Goal: Information Seeking & Learning: Check status

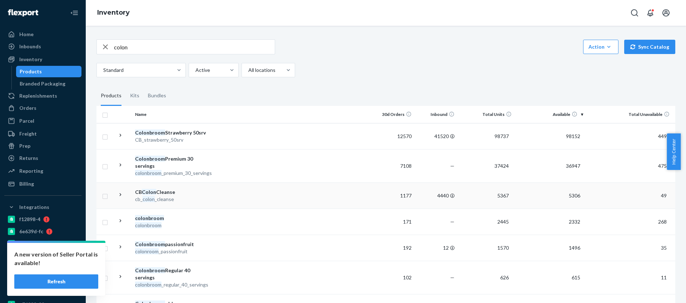
scroll to position [7, 0]
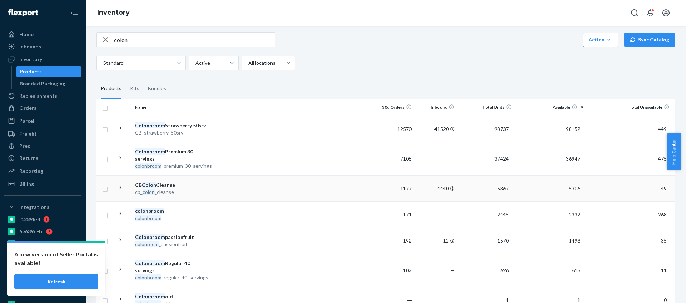
click at [242, 195] on td at bounding box center [292, 188] width 159 height 26
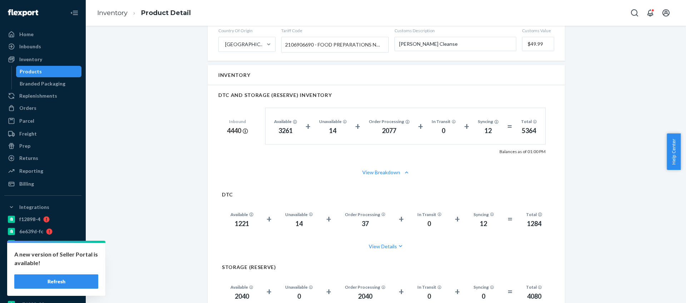
scroll to position [375, 0]
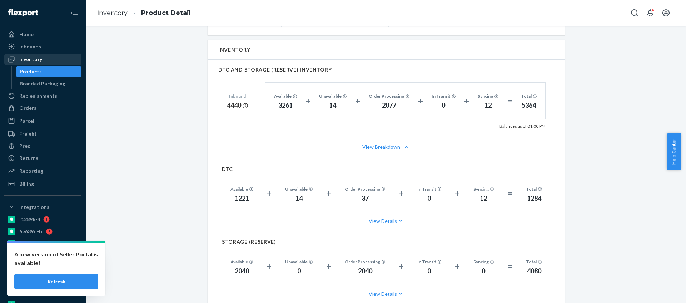
click at [32, 60] on div "Inventory" at bounding box center [30, 59] width 23 height 7
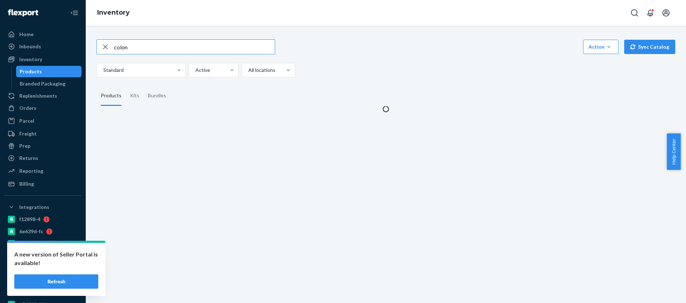
click at [167, 49] on input "colon" at bounding box center [194, 47] width 161 height 14
type input "glp"
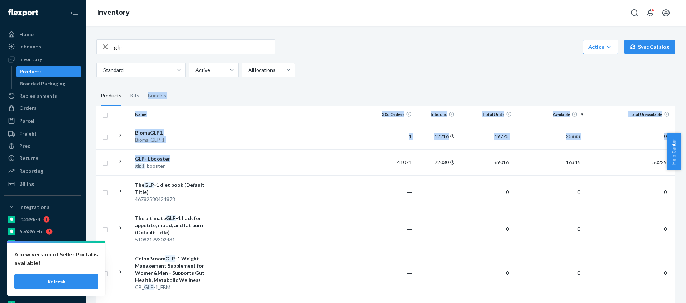
drag, startPoint x: 207, startPoint y: 162, endPoint x: 308, endPoint y: 89, distance: 124.0
click at [308, 89] on div "glp Action Create product Create kit or bundle Bulk create products Bulk update…" at bounding box center [386, 183] width 590 height 305
drag, startPoint x: 317, startPoint y: 120, endPoint x: 320, endPoint y: 127, distance: 7.7
click at [317, 122] on th at bounding box center [292, 114] width 159 height 17
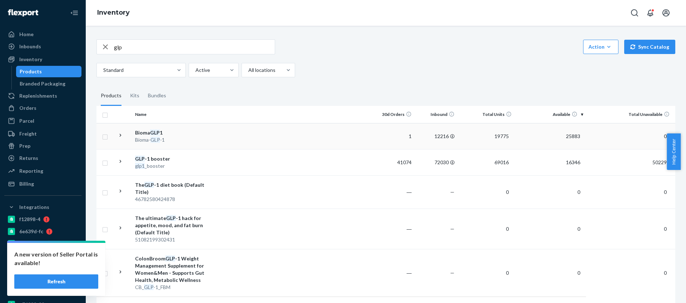
click at [320, 129] on td at bounding box center [292, 136] width 159 height 26
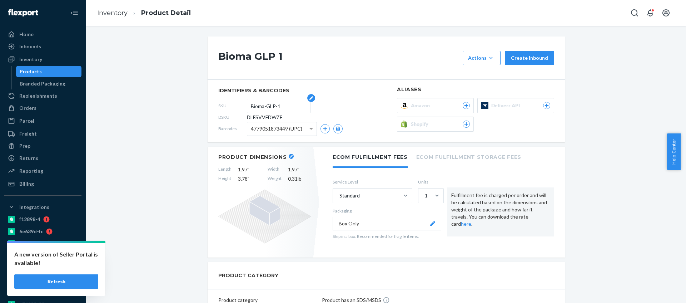
click at [261, 108] on input "Bioma-GLP-1" at bounding box center [279, 106] width 56 height 14
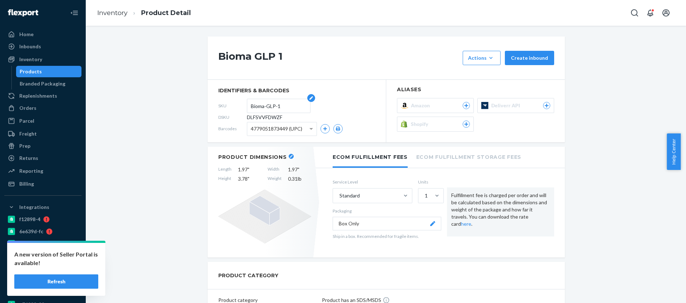
click at [261, 108] on input "Bioma-GLP-1" at bounding box center [279, 106] width 56 height 14
click at [42, 66] on div "Products" at bounding box center [49, 71] width 64 height 10
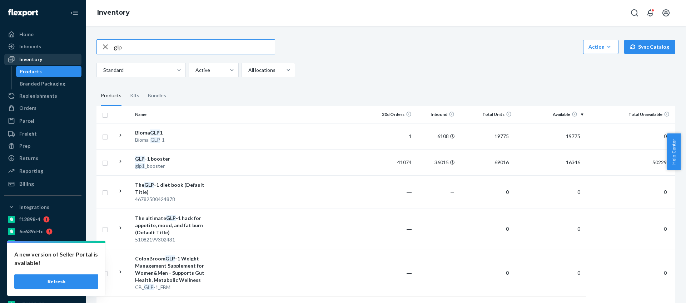
click at [48, 56] on div "Inventory" at bounding box center [43, 59] width 76 height 10
click at [124, 48] on input "glp" at bounding box center [194, 47] width 161 height 14
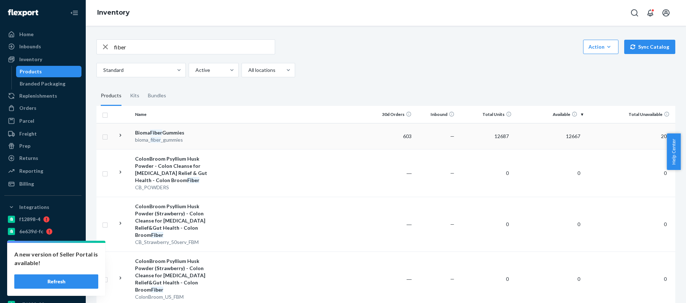
copy span "bioma_ fiber _gummies"
drag, startPoint x: 177, startPoint y: 142, endPoint x: 579, endPoint y: 51, distance: 411.7
click at [137, 46] on input "fiber" at bounding box center [194, 47] width 161 height 14
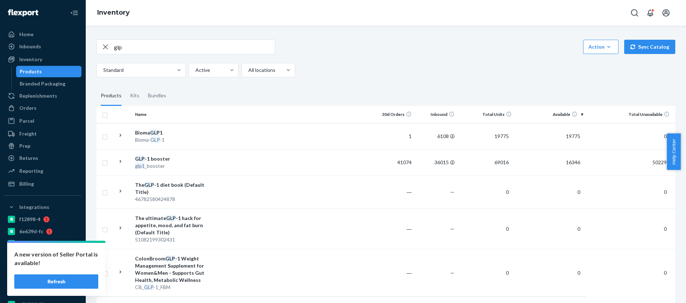
click at [128, 50] on input "glp" at bounding box center [194, 47] width 161 height 14
type input "fiber"
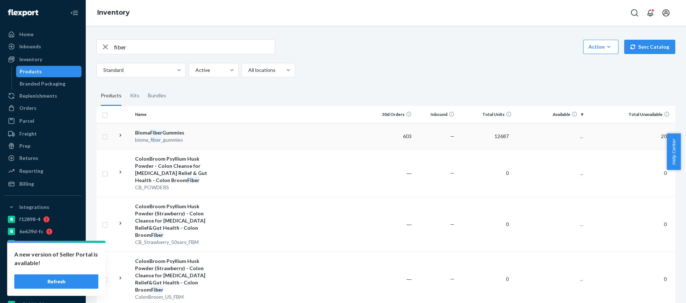
click at [233, 137] on td at bounding box center [292, 136] width 159 height 26
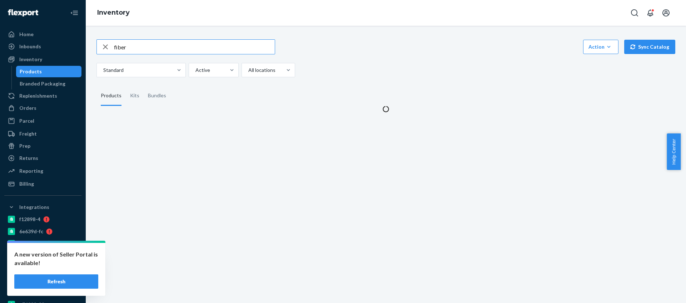
click at [139, 49] on input "fiber" at bounding box center [194, 47] width 161 height 14
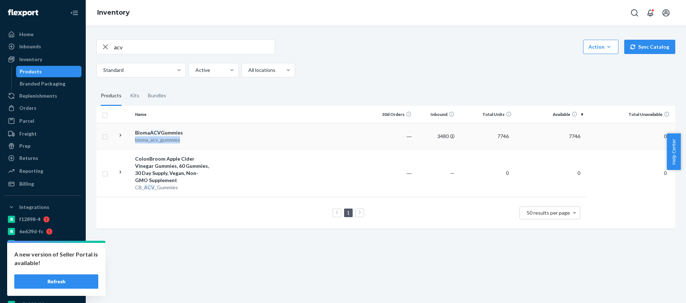
copy div "bioma_ acv _gummies"
drag, startPoint x: 184, startPoint y: 142, endPoint x: 432, endPoint y: 93, distance: 252.0
click at [336, 117] on table "Name 30d Orders Inbound Total Units Available Total Unavailable Bioma ACV Gummi…" at bounding box center [385, 167] width 579 height 123
drag, startPoint x: 432, startPoint y: 93, endPoint x: 429, endPoint y: 69, distance: 24.8
click at [432, 91] on fieldset "Products Kits Bundles" at bounding box center [385, 96] width 579 height 20
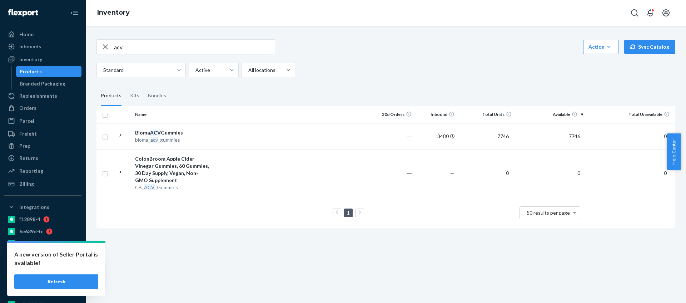
click at [126, 44] on input "acv" at bounding box center [194, 47] width 161 height 14
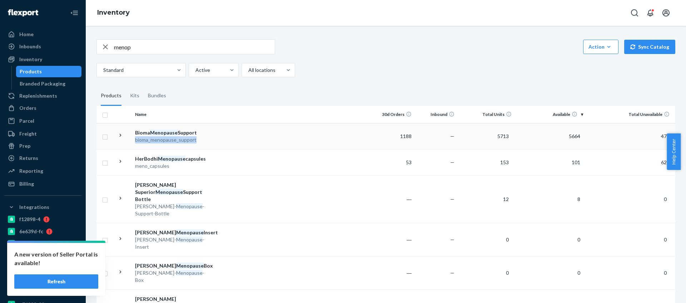
copy div "bioma_ menopause _support"
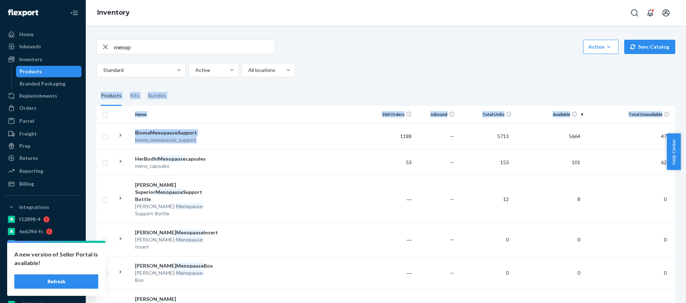
drag, startPoint x: 202, startPoint y: 143, endPoint x: 488, endPoint y: 21, distance: 310.3
click at [36, 60] on div "Inventory" at bounding box center [30, 59] width 23 height 7
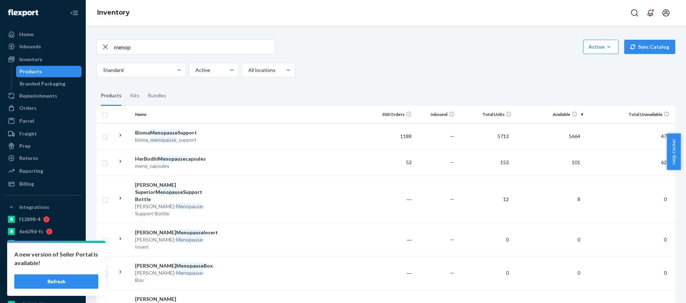
click at [149, 50] on input "menop" at bounding box center [194, 47] width 161 height 14
type input "glp1"
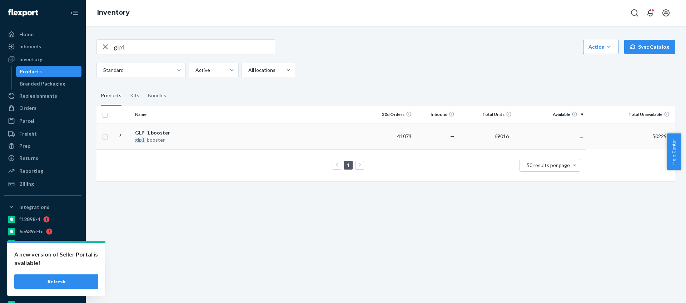
click at [215, 142] on td at bounding box center [292, 136] width 159 height 26
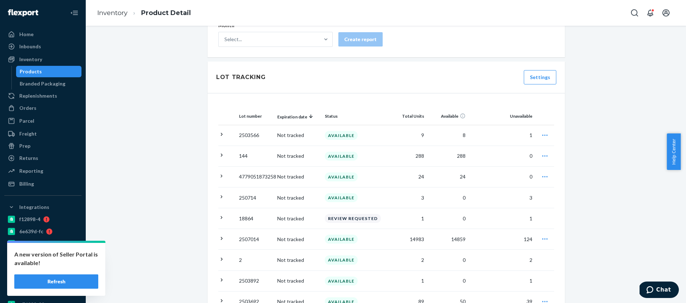
scroll to position [746, 0]
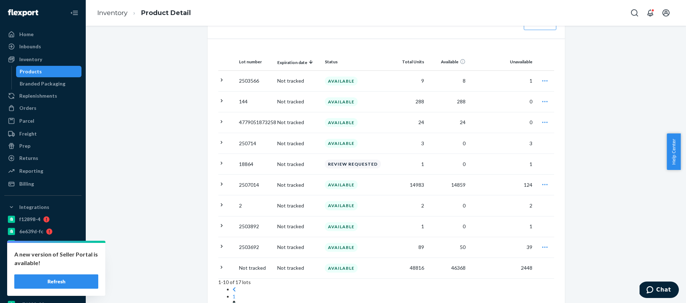
click at [236, 300] on link "2" at bounding box center [234, 303] width 3 height 6
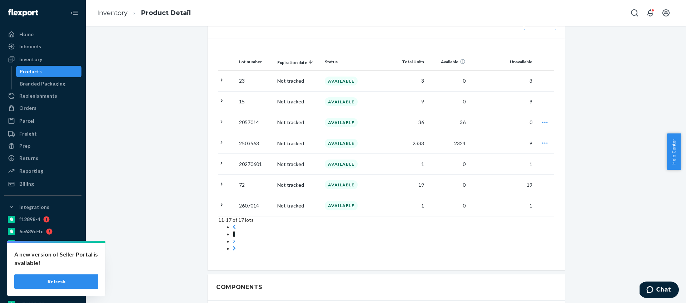
click at [236, 231] on link "1" at bounding box center [234, 234] width 3 height 6
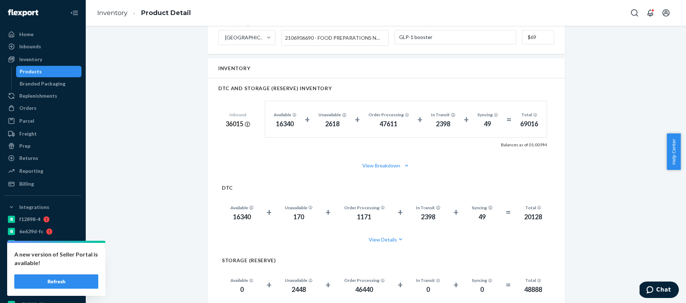
scroll to position [415, 0]
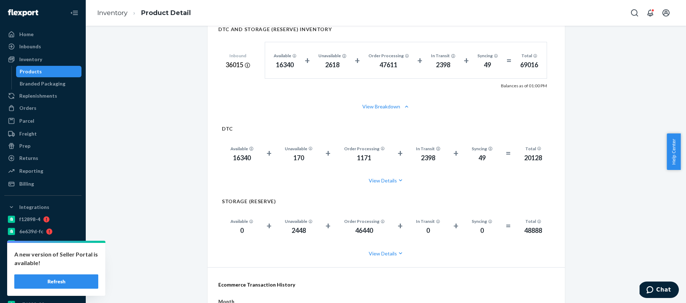
click at [47, 169] on div "Reporting" at bounding box center [43, 171] width 76 height 10
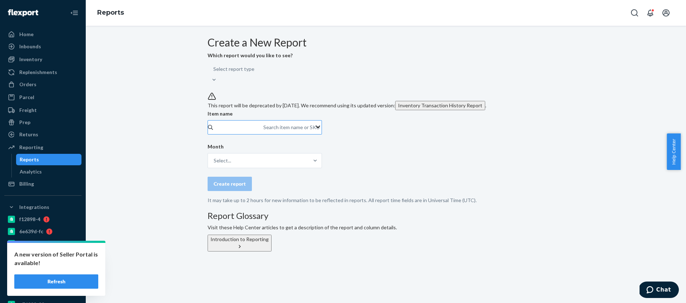
click at [264, 132] on div "Search item name or SKU" at bounding box center [263, 127] width 1 height 9
click at [264, 131] on input "Search item name or SKU" at bounding box center [263, 127] width 1 height 7
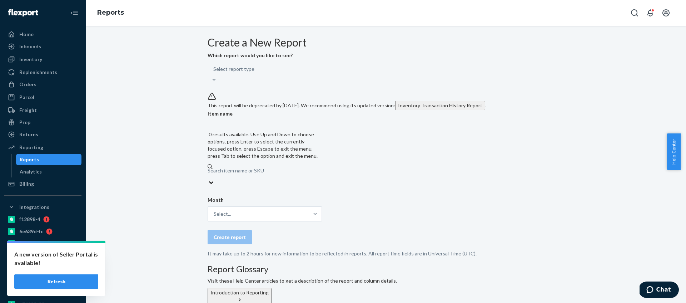
click at [180, 167] on div "Create a New Report Which report would you like to see? Select report type This…" at bounding box center [386, 170] width 590 height 268
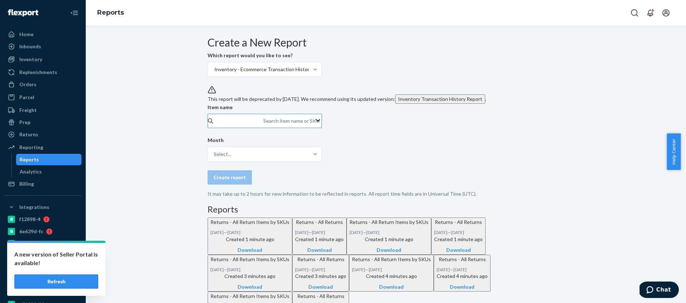
click at [277, 124] on div "Search item name or SKU" at bounding box center [291, 120] width 56 height 7
click at [264, 124] on input "Search item name or SKU" at bounding box center [263, 120] width 1 height 7
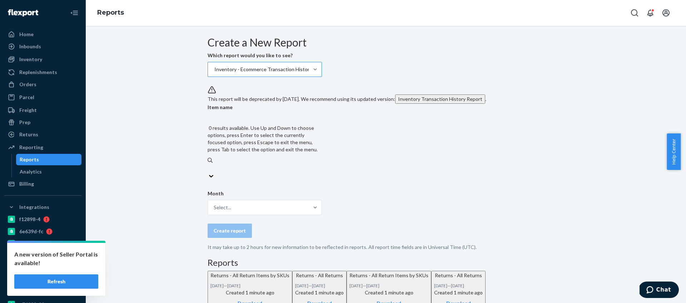
click at [267, 73] on div "Inventory - Ecommerce Transaction History" at bounding box center [263, 69] width 98 height 7
click at [214, 73] on input "Inventory - Ecommerce Transaction History" at bounding box center [214, 69] width 1 height 7
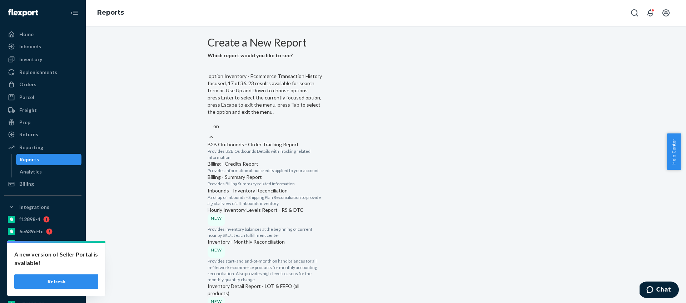
scroll to position [52, 0]
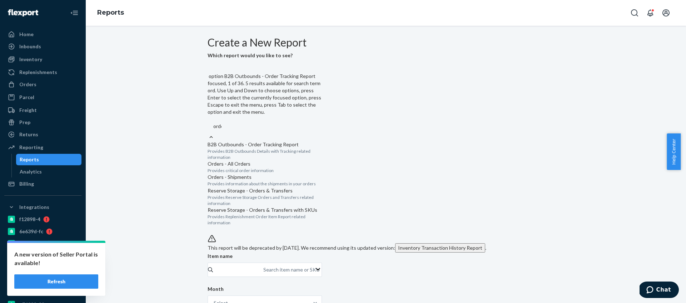
type input "order"
click at [302, 160] on div "Orders - All Orders" at bounding box center [265, 163] width 114 height 7
click at [226, 130] on input "order" at bounding box center [219, 126] width 13 height 7
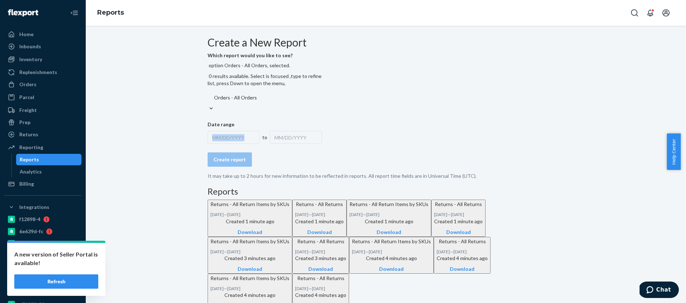
click at [253, 131] on div "MM/DD/YYYY" at bounding box center [234, 137] width 52 height 13
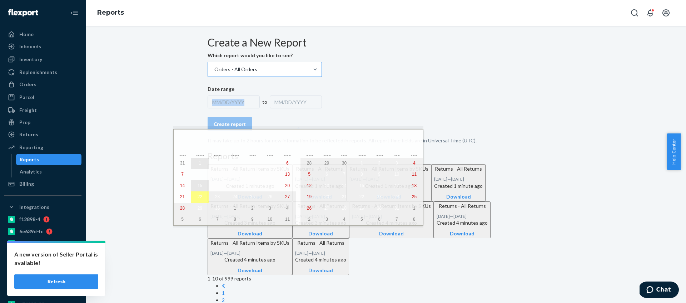
click at [199, 164] on abbr "1" at bounding box center [200, 162] width 3 height 5
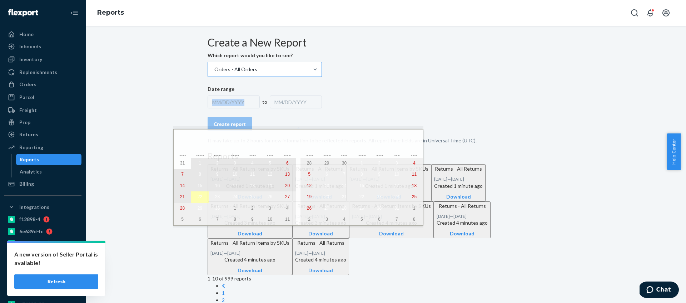
click at [198, 197] on abbr "22" at bounding box center [200, 196] width 5 height 5
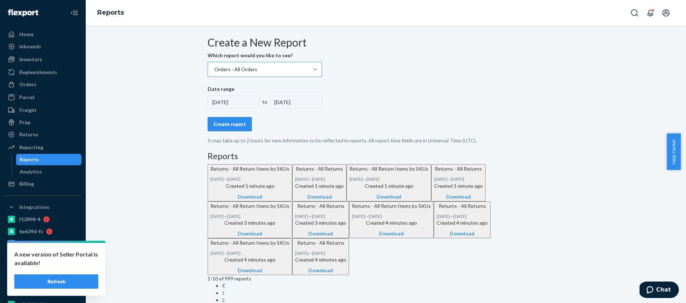
click at [232, 128] on div "Create report" at bounding box center [230, 123] width 32 height 7
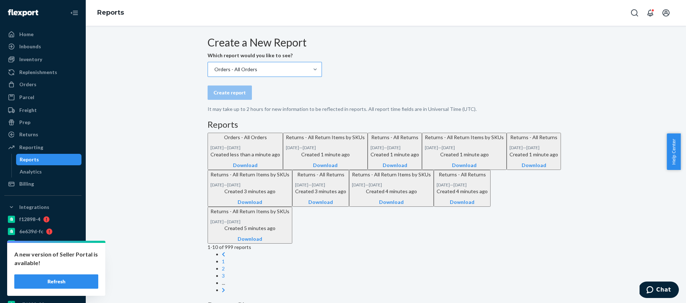
click at [280, 169] on div "Download" at bounding box center [246, 165] width 70 height 7
click at [45, 59] on div "Inventory" at bounding box center [43, 59] width 76 height 10
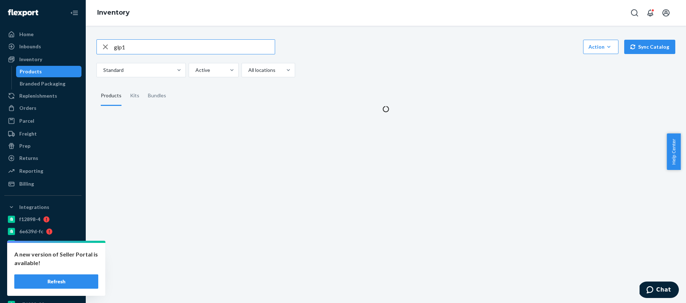
click at [160, 45] on input "glp1" at bounding box center [194, 47] width 161 height 14
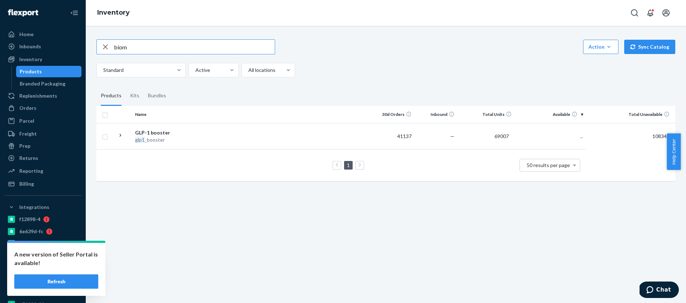
type input "biom"
click at [138, 49] on input "biom" at bounding box center [194, 47] width 161 height 14
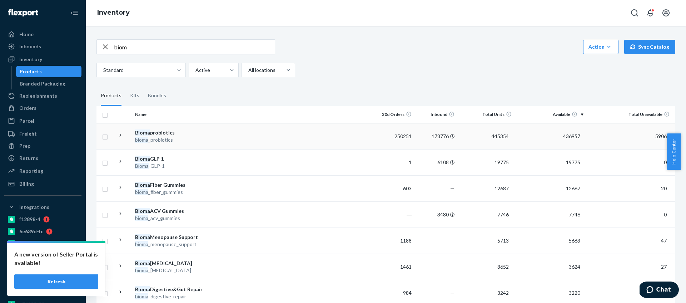
click at [187, 135] on div "Bioma probiotics" at bounding box center [172, 132] width 75 height 7
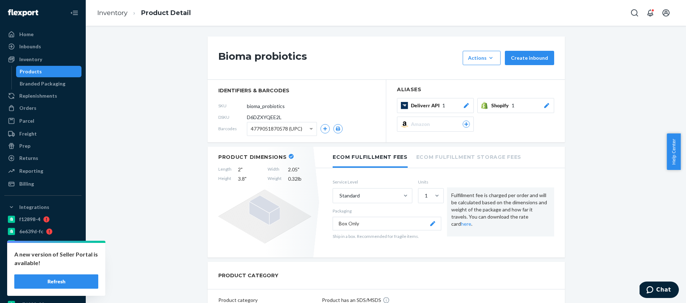
click at [261, 114] on span "D6DZXYQEE2L" at bounding box center [264, 117] width 35 height 7
drag, startPoint x: 261, startPoint y: 113, endPoint x: 262, endPoint y: 119, distance: 5.4
click at [261, 114] on span "D6DZXYQEE2L" at bounding box center [264, 117] width 35 height 7
click at [262, 119] on span "D6DZXYQEE2L" at bounding box center [264, 117] width 35 height 7
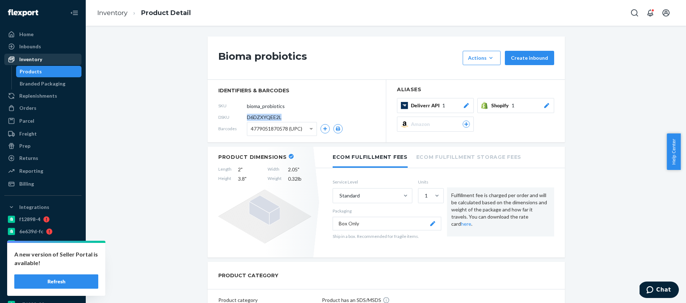
click at [40, 60] on div "Inventory" at bounding box center [30, 59] width 23 height 7
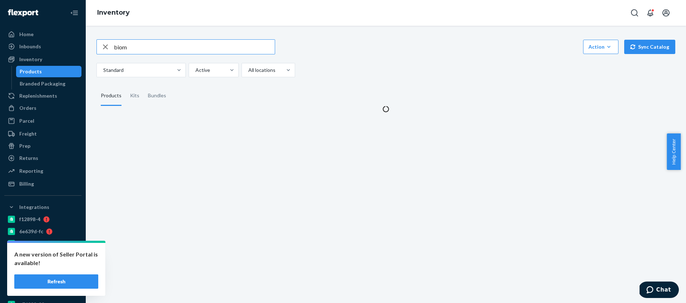
click at [169, 51] on input "biom" at bounding box center [194, 47] width 161 height 14
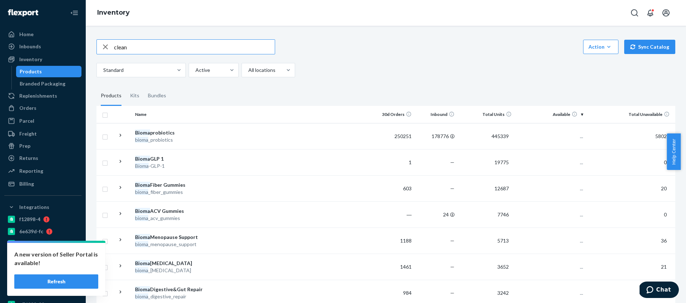
type input "clean"
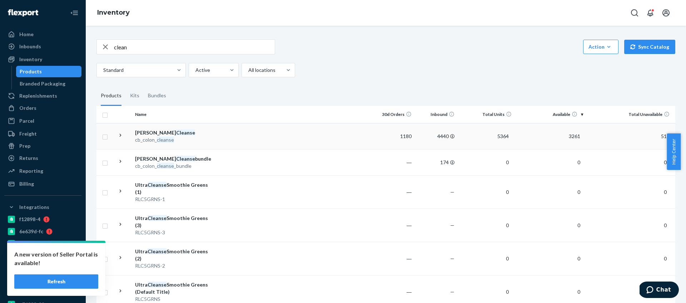
click at [228, 144] on td at bounding box center [292, 136] width 159 height 26
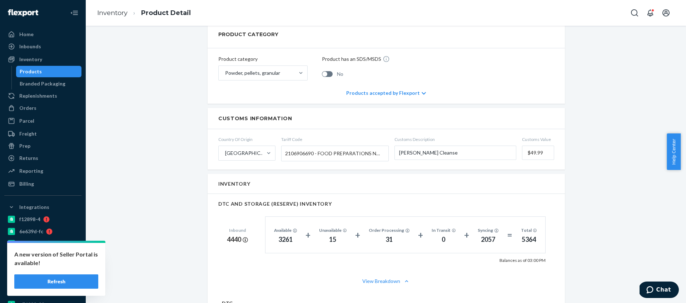
scroll to position [393, 0]
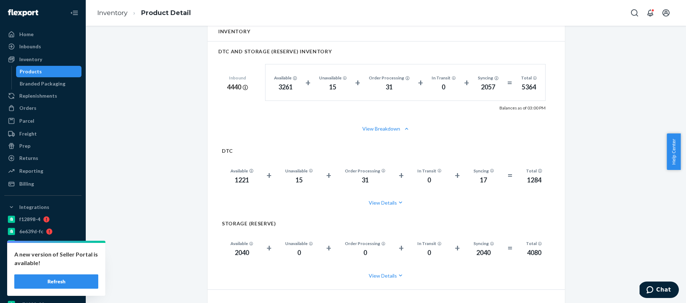
click at [239, 248] on div "2040" at bounding box center [242, 252] width 23 height 9
copy div "2040"
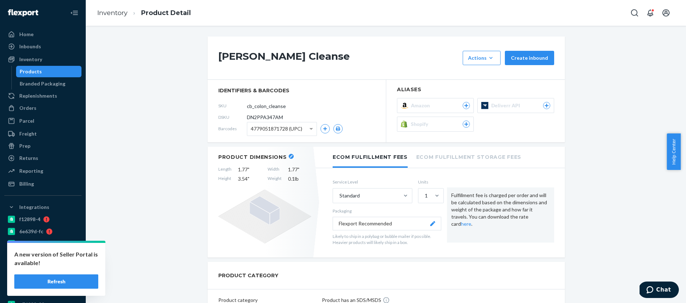
click at [40, 65] on div "Inventory Products Branded Packaging" at bounding box center [42, 72] width 77 height 36
click at [41, 64] on div "Inventory" at bounding box center [43, 59] width 76 height 10
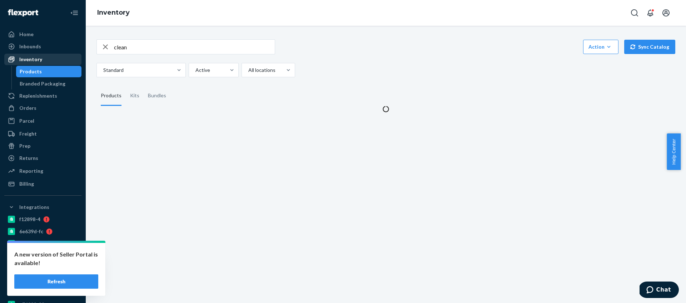
click at [45, 61] on div "Inventory" at bounding box center [43, 59] width 76 height 10
click at [123, 50] on input "clean" at bounding box center [194, 47] width 161 height 14
paste input "D4ZVQXFAZXT"
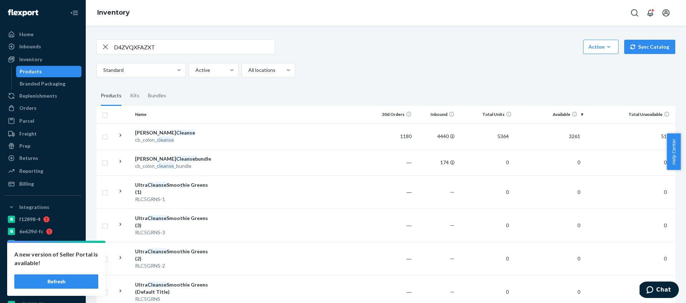
click at [145, 45] on input "D4ZVQXFAZXT" at bounding box center [194, 47] width 161 height 14
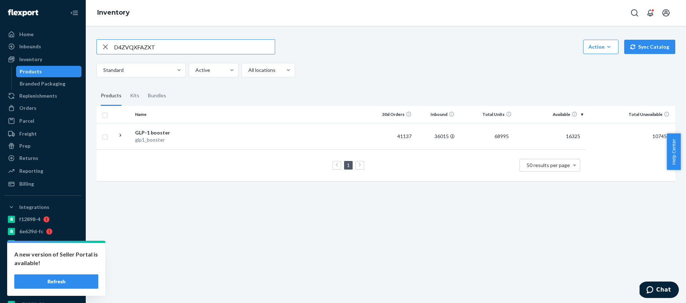
click at [146, 46] on input "D4ZVQXFAZXT" at bounding box center [194, 47] width 161 height 14
paste input "9LMSJMET28"
click at [135, 41] on input "D9LMSJMET28" at bounding box center [194, 47] width 161 height 14
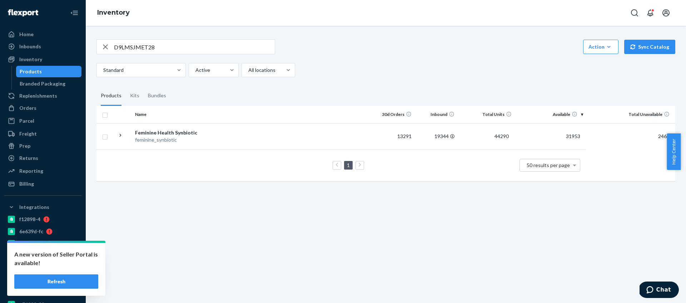
click at [140, 49] on input "D9LMSJMET28" at bounding box center [194, 47] width 161 height 14
paste input "BIO-2730545"
type input "BIO-2730545"
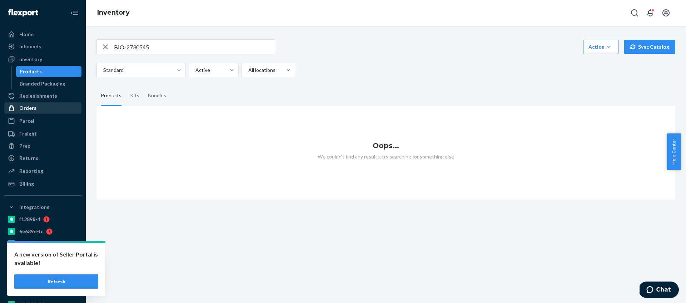
click at [39, 113] on div "Orders" at bounding box center [43, 108] width 76 height 10
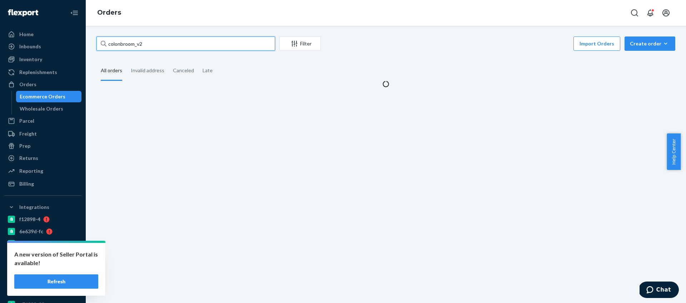
click at [145, 45] on input "colonbroom_v2" at bounding box center [185, 43] width 179 height 14
paste input "BIO-2730545"
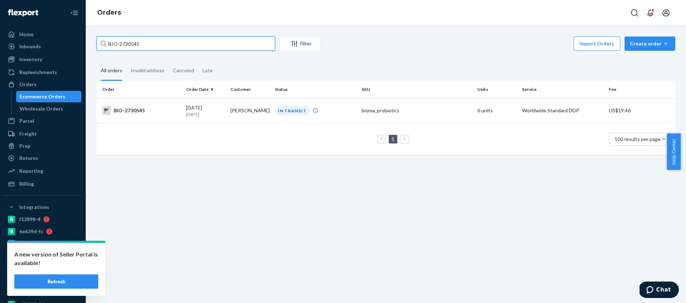
click at [178, 47] on input "BIO-2730545" at bounding box center [185, 43] width 179 height 14
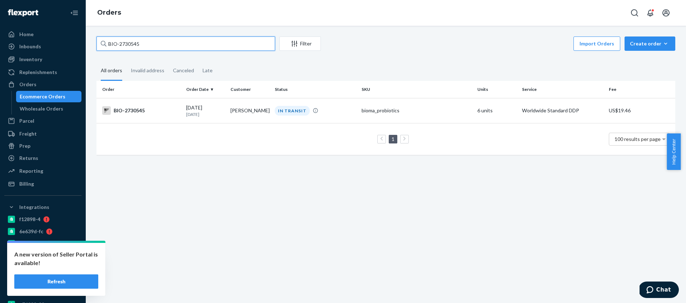
paste input "9310"
type input "BIO-2739310"
